Goal: Use online tool/utility: Utilize a website feature to perform a specific function

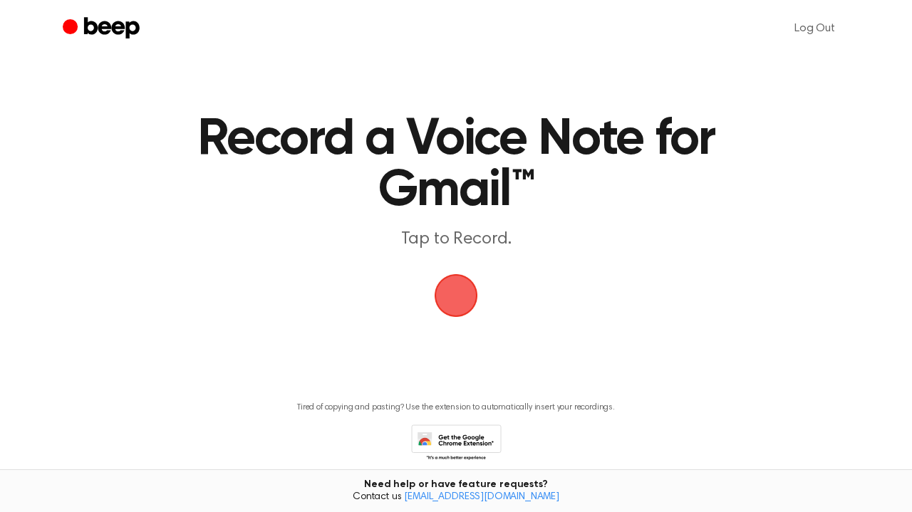
click at [462, 296] on span "button" at bounding box center [456, 296] width 80 height 80
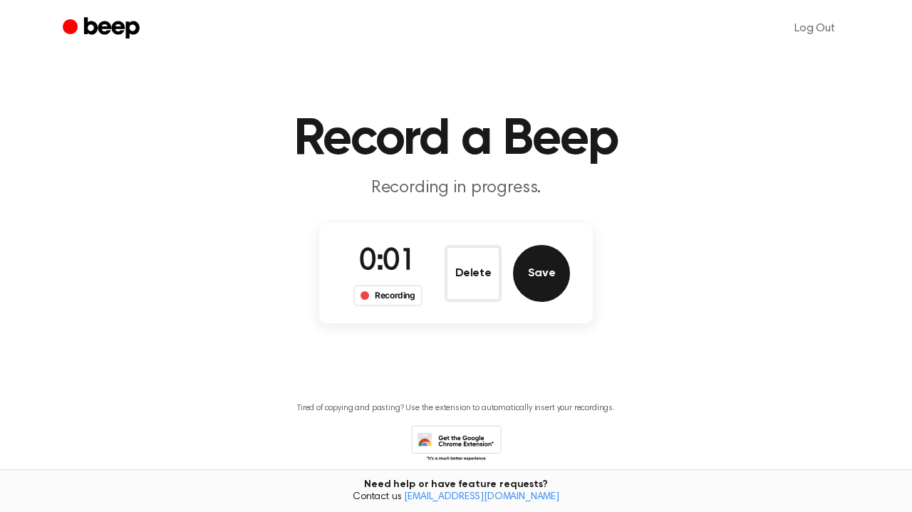
click at [546, 268] on button "Save" at bounding box center [541, 273] width 57 height 57
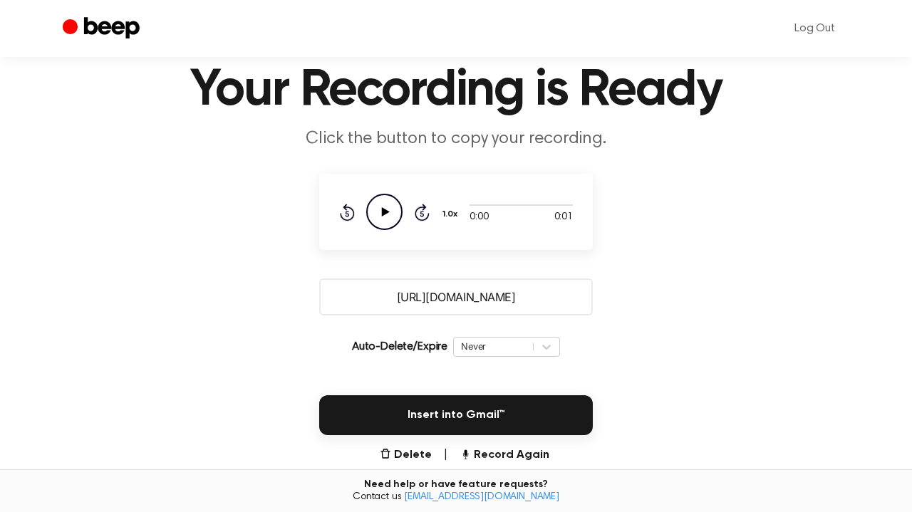
scroll to position [57, 0]
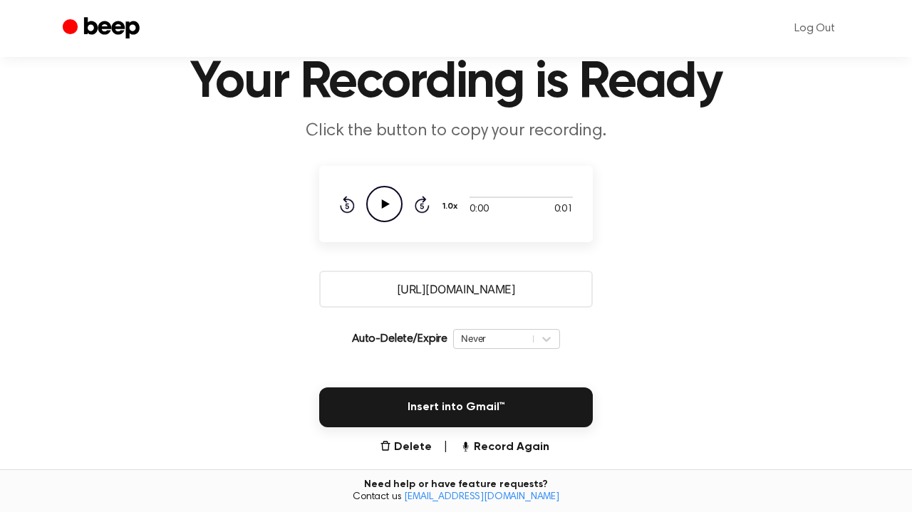
click at [383, 200] on icon at bounding box center [386, 203] width 8 height 9
click at [385, 184] on div "0:01 0:01 Your browser does not support the [object Object] element. 1.0x Rewin…" at bounding box center [456, 204] width 274 height 76
click at [384, 202] on icon at bounding box center [386, 203] width 8 height 9
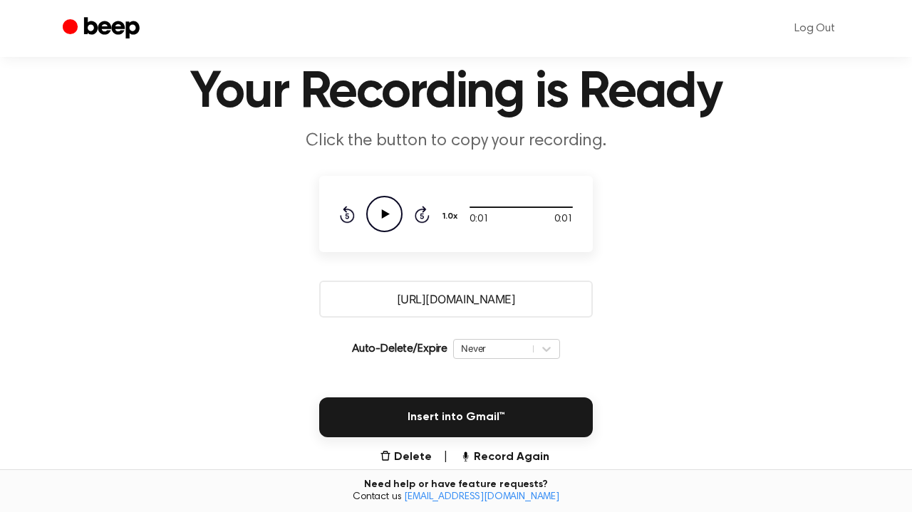
scroll to position [44, 0]
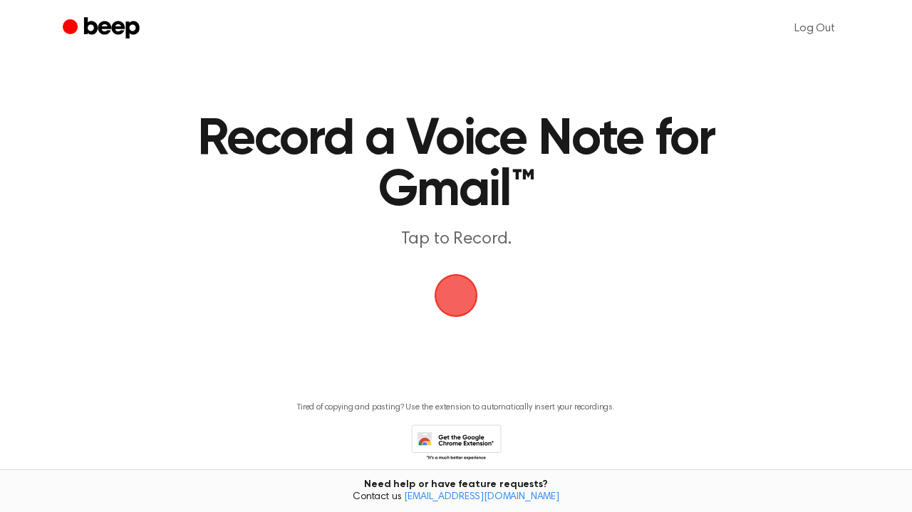
click at [449, 291] on span "button" at bounding box center [455, 295] width 57 height 57
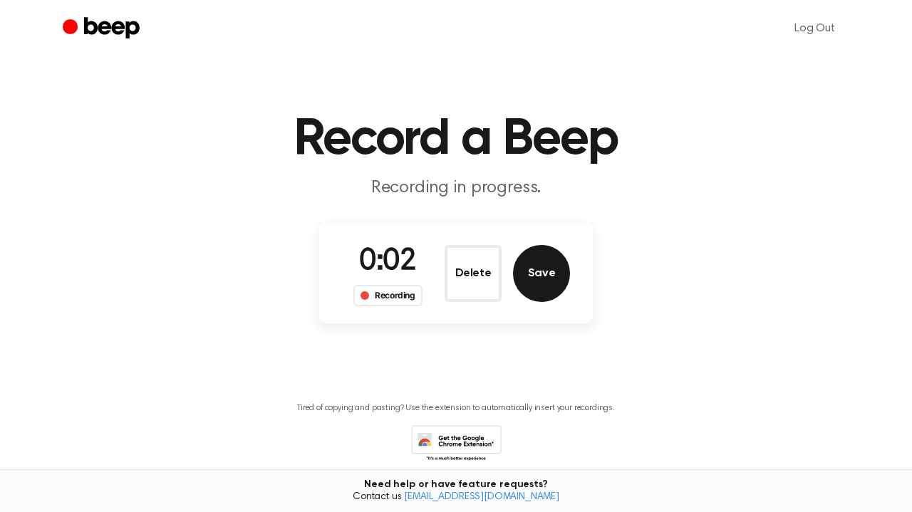
click at [542, 265] on button "Save" at bounding box center [541, 273] width 57 height 57
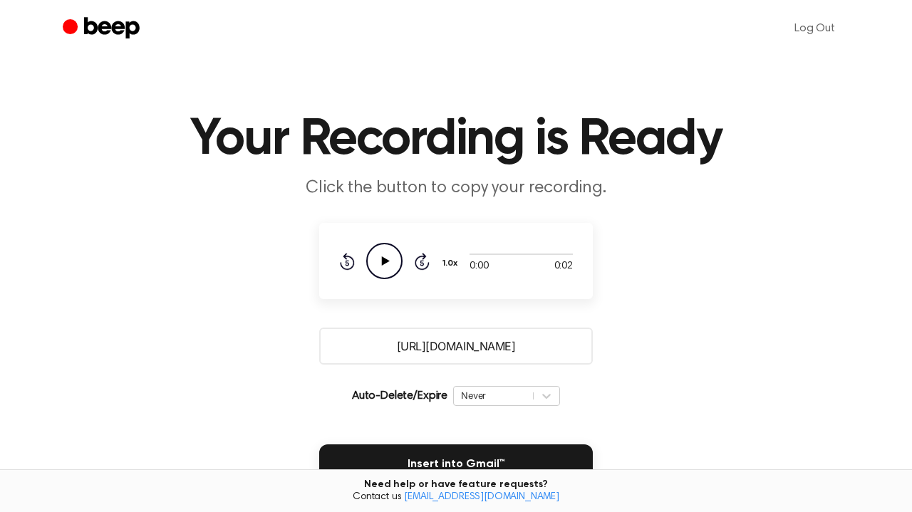
click at [392, 262] on icon "Play Audio" at bounding box center [384, 261] width 36 height 36
click at [742, 281] on main "Your Recording is Ready Click the button to copy your recording. 0:02 0:02 Your…" at bounding box center [456, 347] width 912 height 694
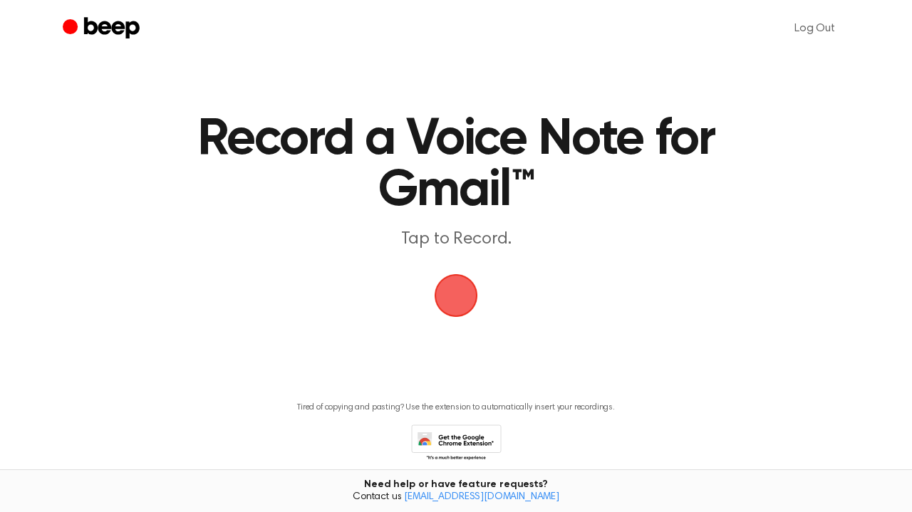
click at [450, 278] on span "button" at bounding box center [456, 296] width 40 height 40
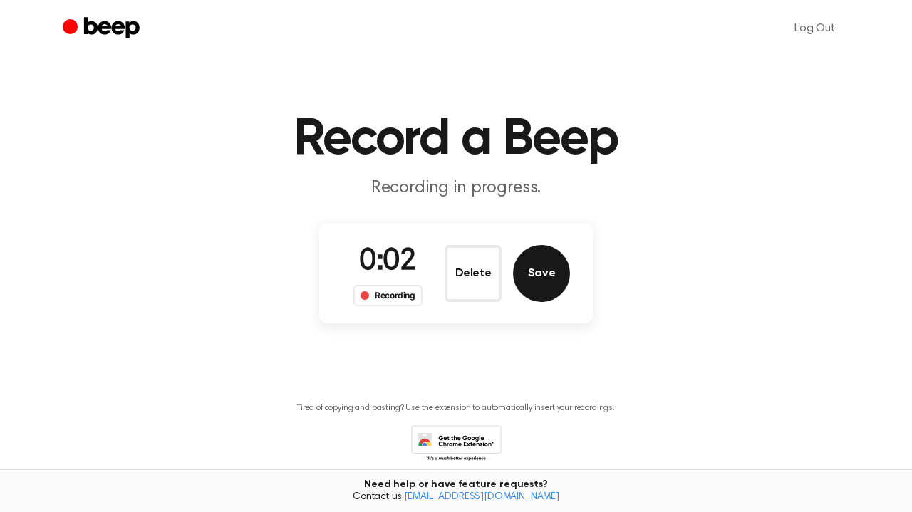
click at [541, 266] on button "Save" at bounding box center [541, 273] width 57 height 57
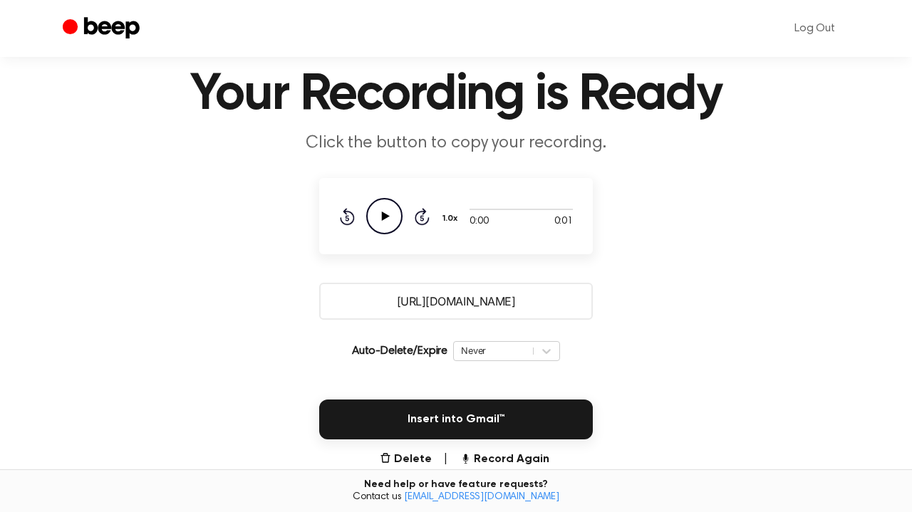
scroll to position [51, 0]
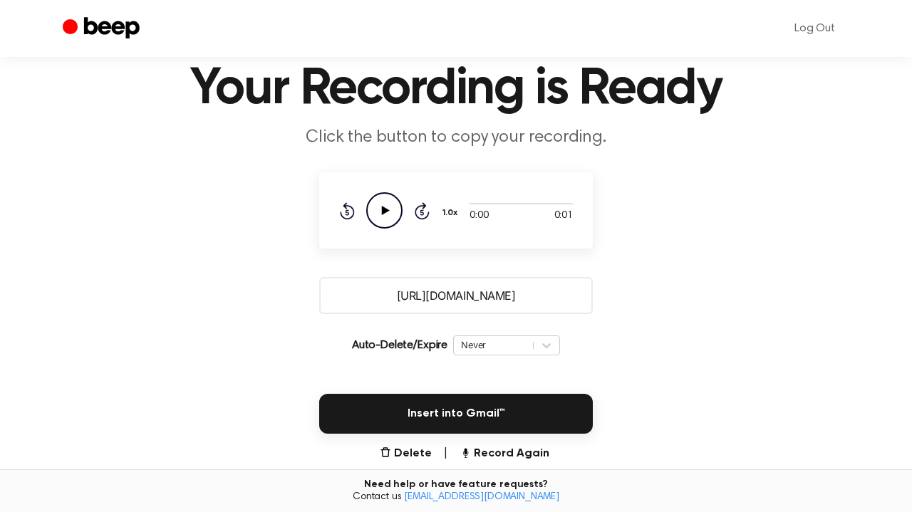
click at [382, 212] on icon at bounding box center [386, 210] width 8 height 9
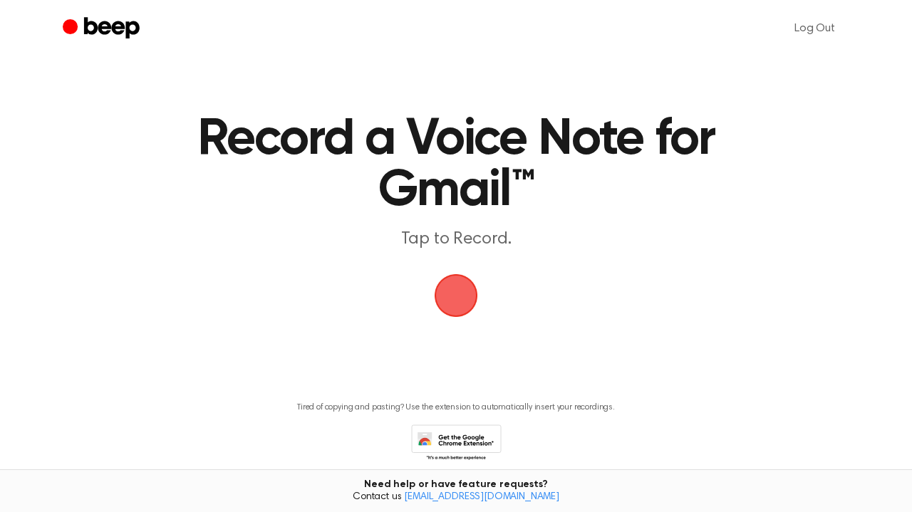
click at [457, 301] on span "button" at bounding box center [456, 295] width 48 height 48
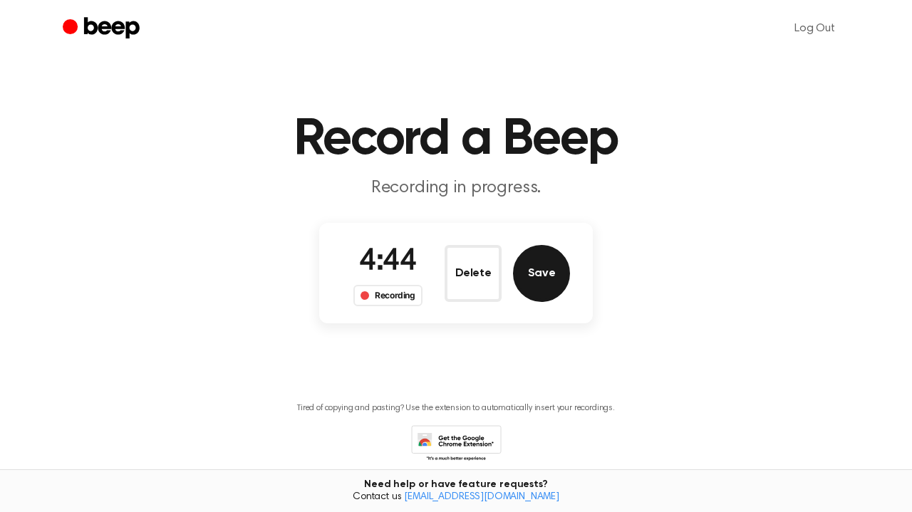
click at [539, 276] on button "Save" at bounding box center [541, 273] width 57 height 57
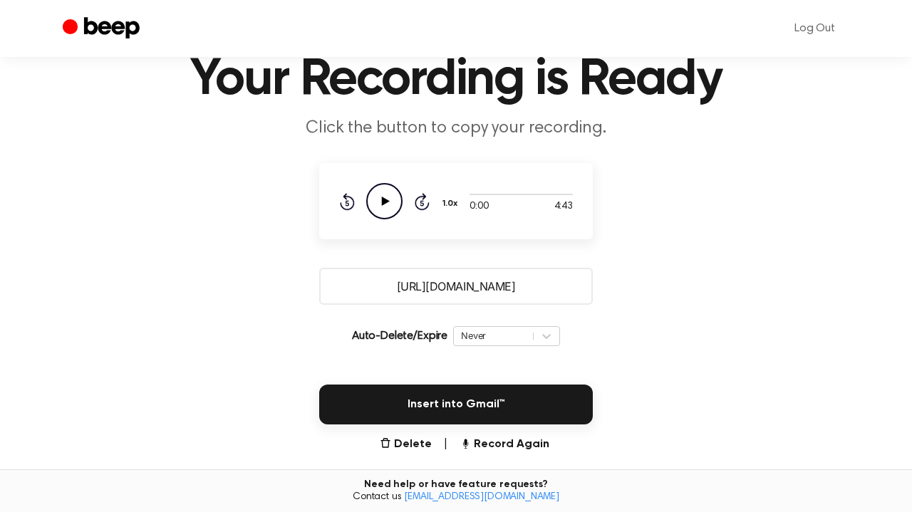
scroll to position [79, 0]
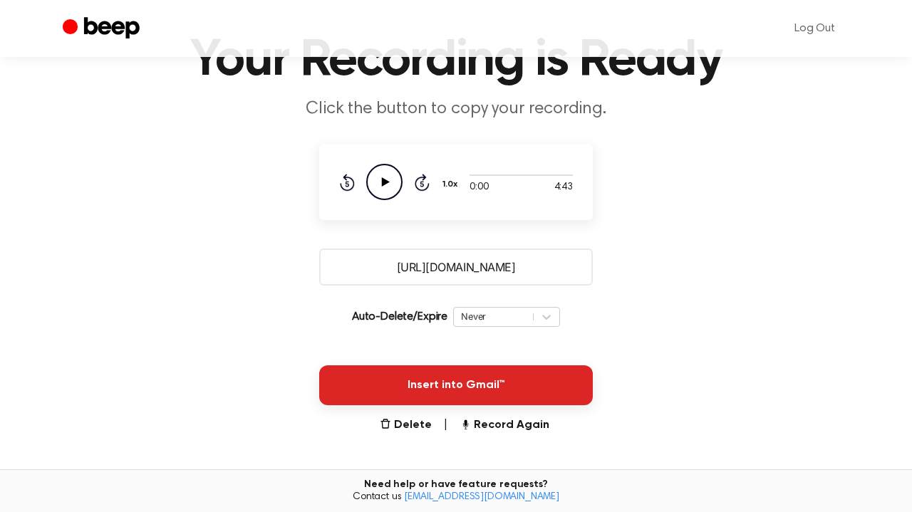
click at [472, 384] on button "Insert into Gmail™" at bounding box center [456, 385] width 274 height 40
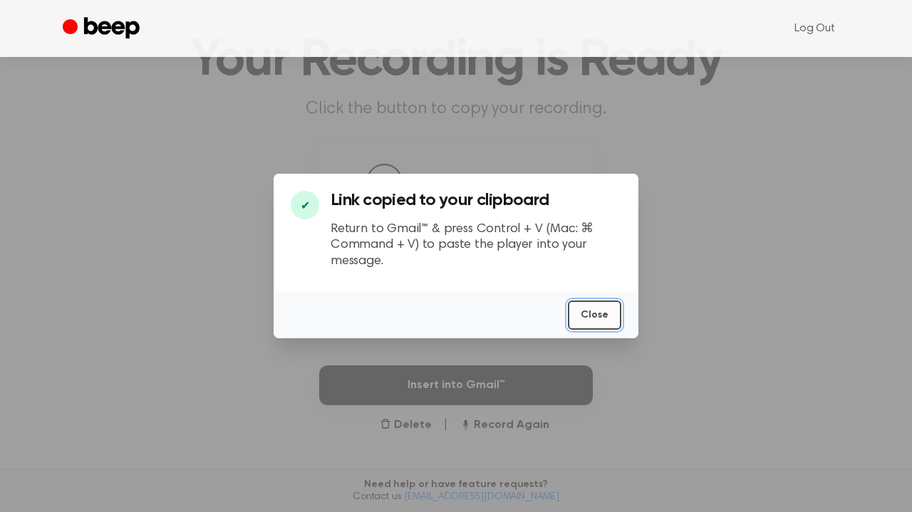
click at [607, 314] on button "Close" at bounding box center [594, 315] width 53 height 29
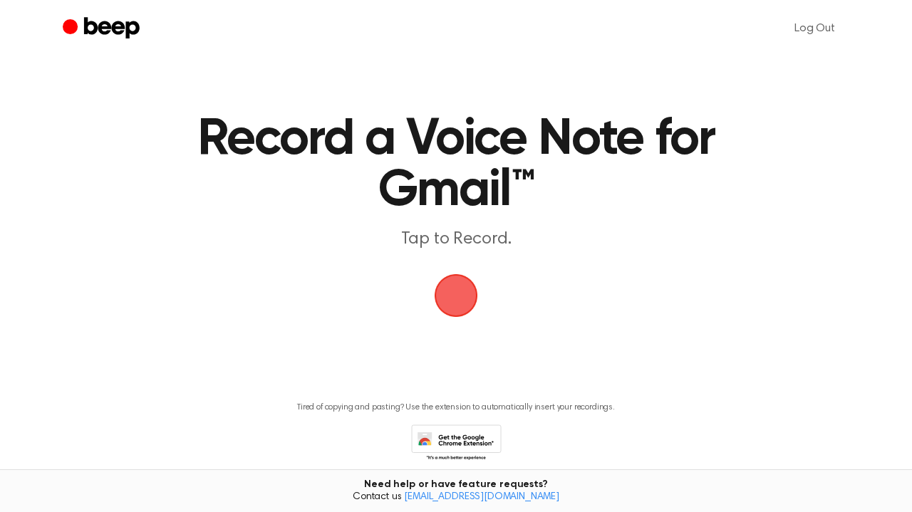
click at [457, 304] on span "button" at bounding box center [456, 296] width 40 height 40
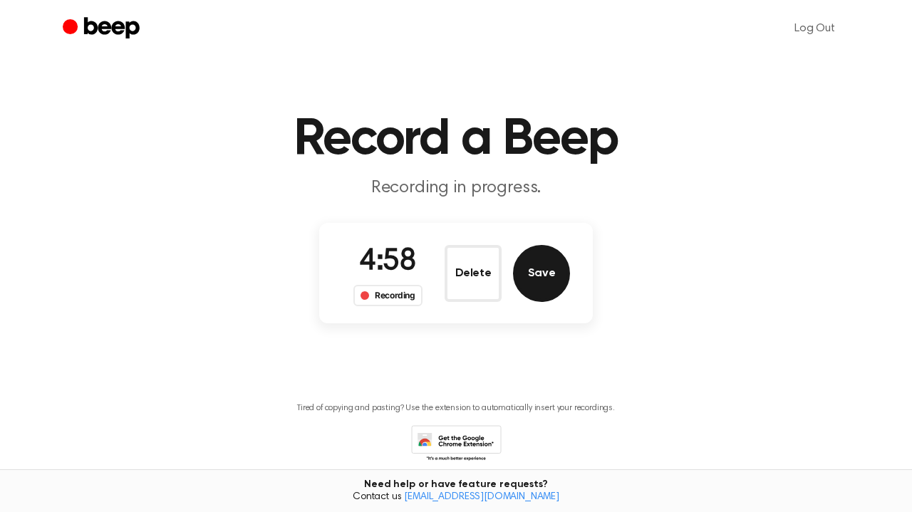
click at [548, 280] on button "Save" at bounding box center [541, 273] width 57 height 57
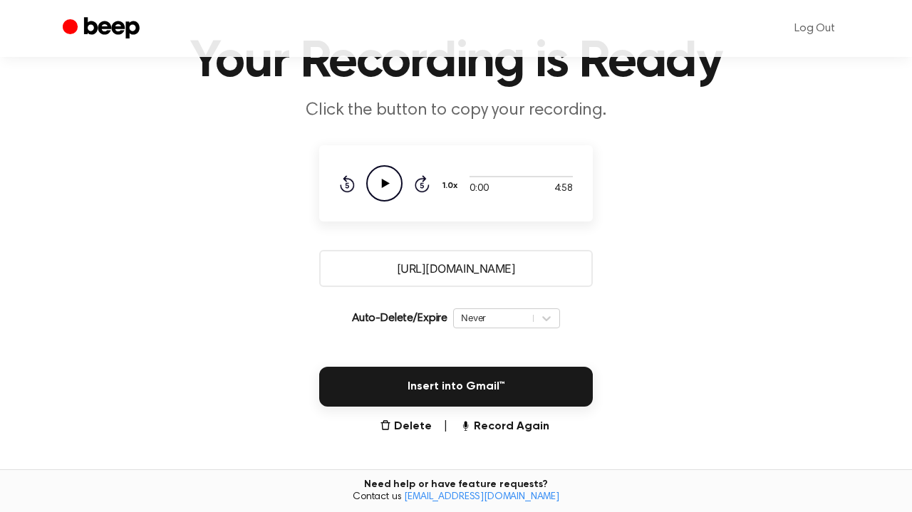
scroll to position [92, 0]
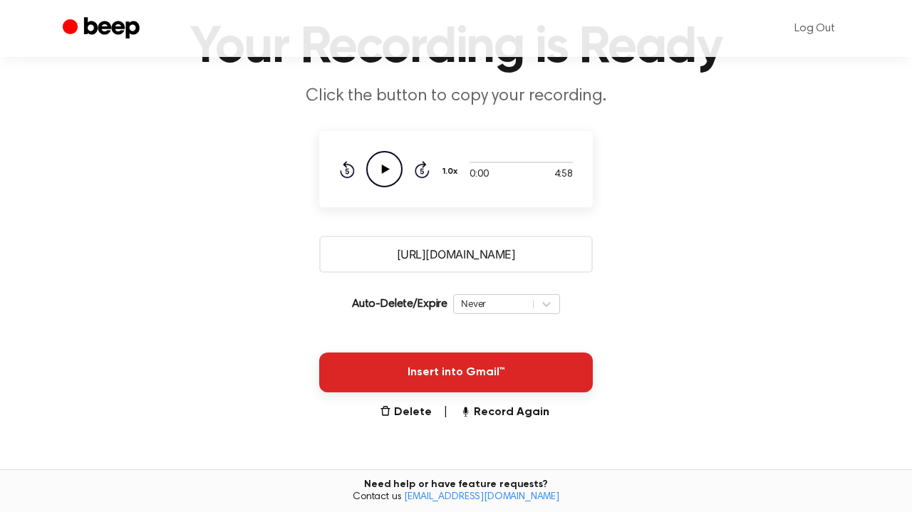
click at [478, 374] on button "Insert into Gmail™" at bounding box center [456, 373] width 274 height 40
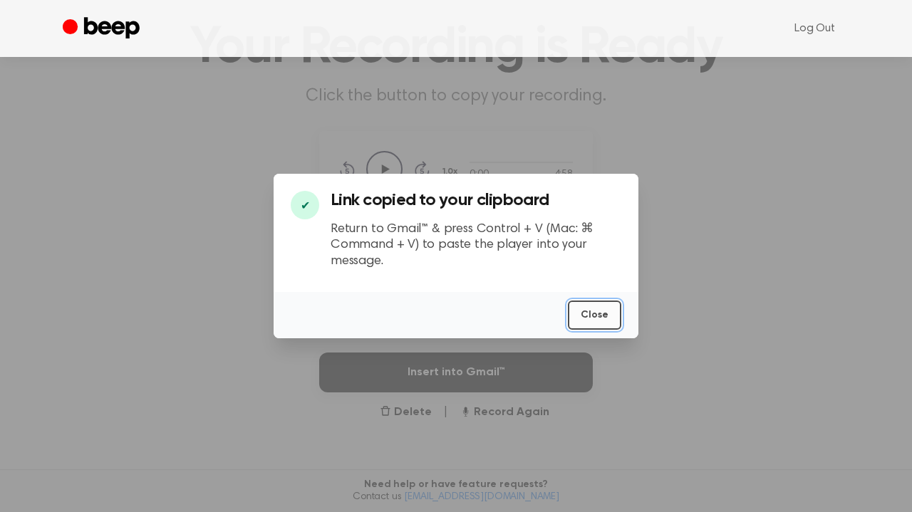
click at [608, 315] on button "Close" at bounding box center [594, 315] width 53 height 29
